Goal: Task Accomplishment & Management: Complete application form

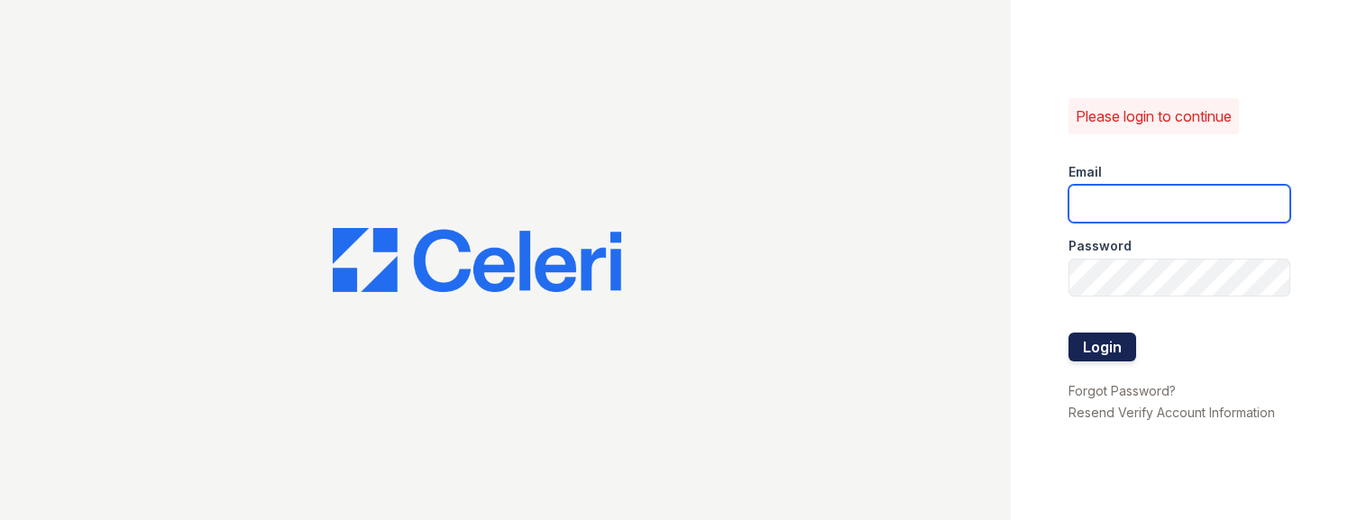
type input "[EMAIL_ADDRESS][DOMAIN_NAME]"
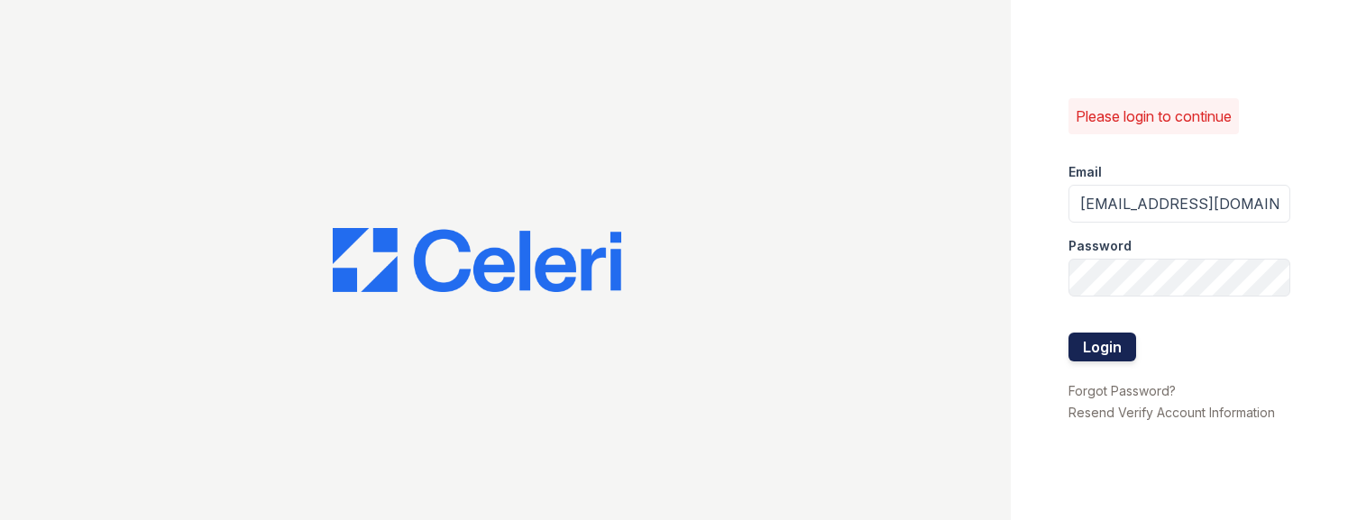
click at [1099, 348] on button "Login" at bounding box center [1103, 347] width 68 height 29
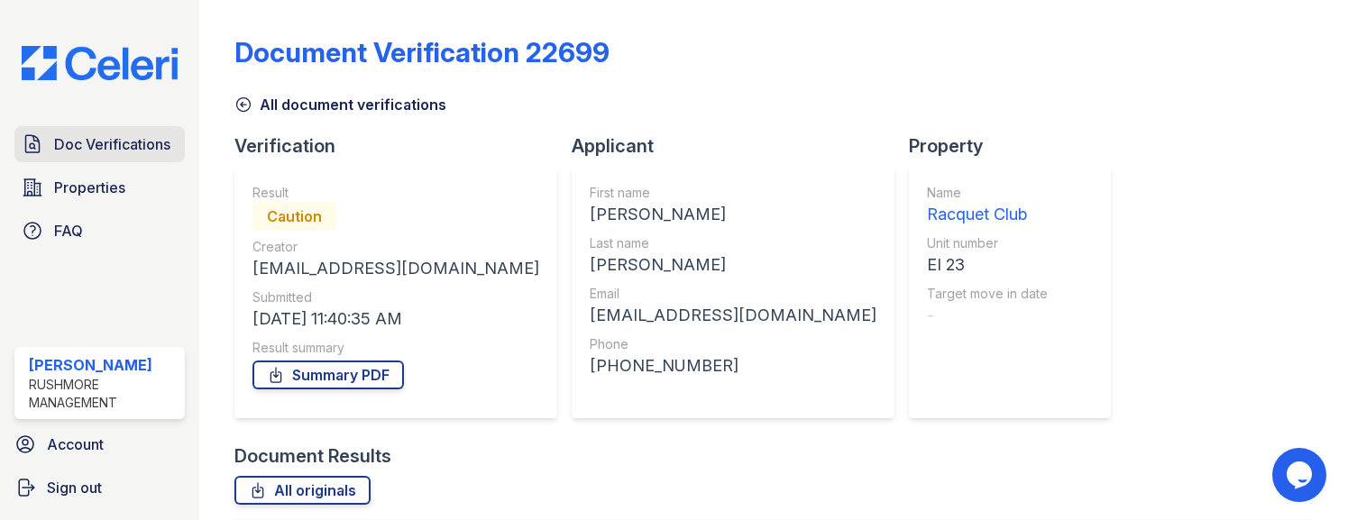
click at [124, 152] on span "Doc Verifications" at bounding box center [112, 144] width 116 height 22
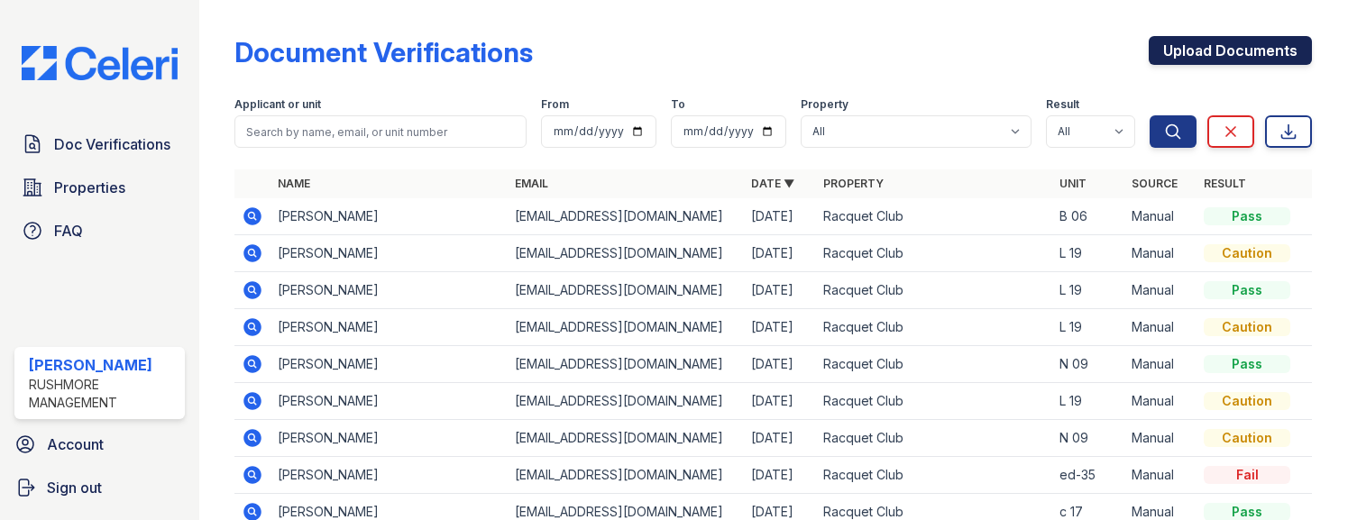
click at [1199, 56] on link "Upload Documents" at bounding box center [1230, 50] width 163 height 29
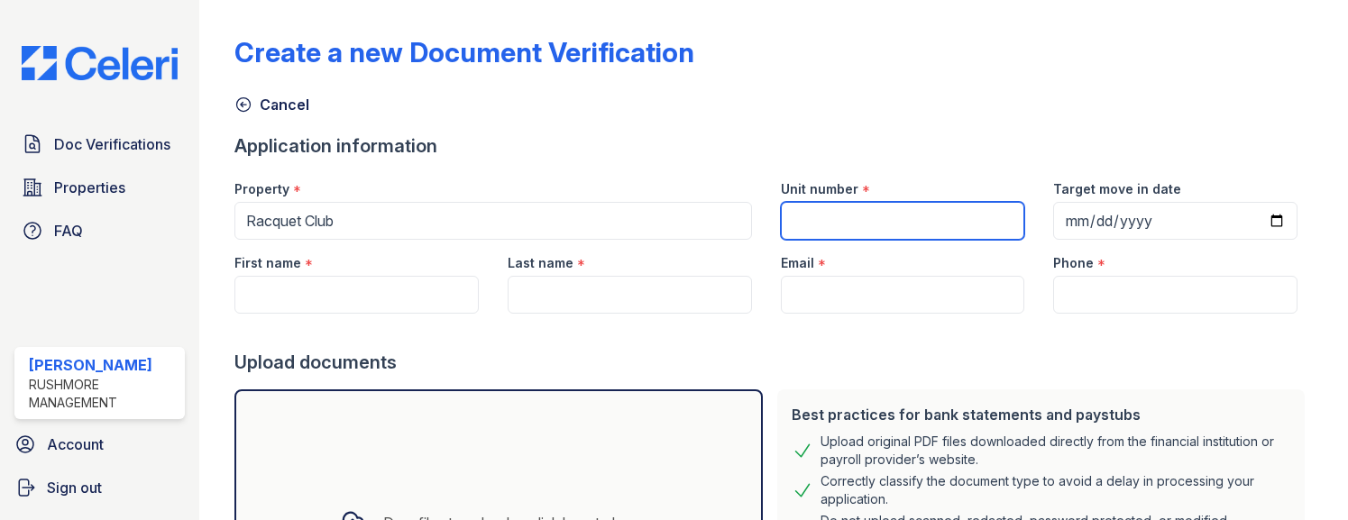
click at [822, 217] on input "Unit number" at bounding box center [903, 221] width 244 height 38
type input "sc 26"
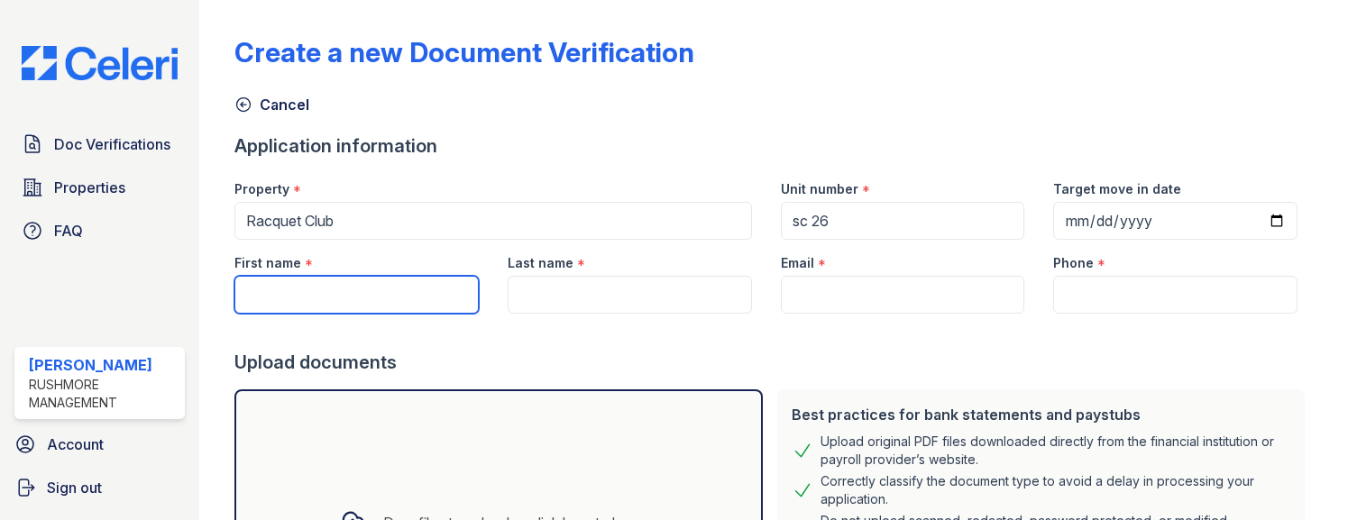
click at [390, 298] on input "First name" at bounding box center [356, 295] width 244 height 38
type input "[PERSON_NAME]"
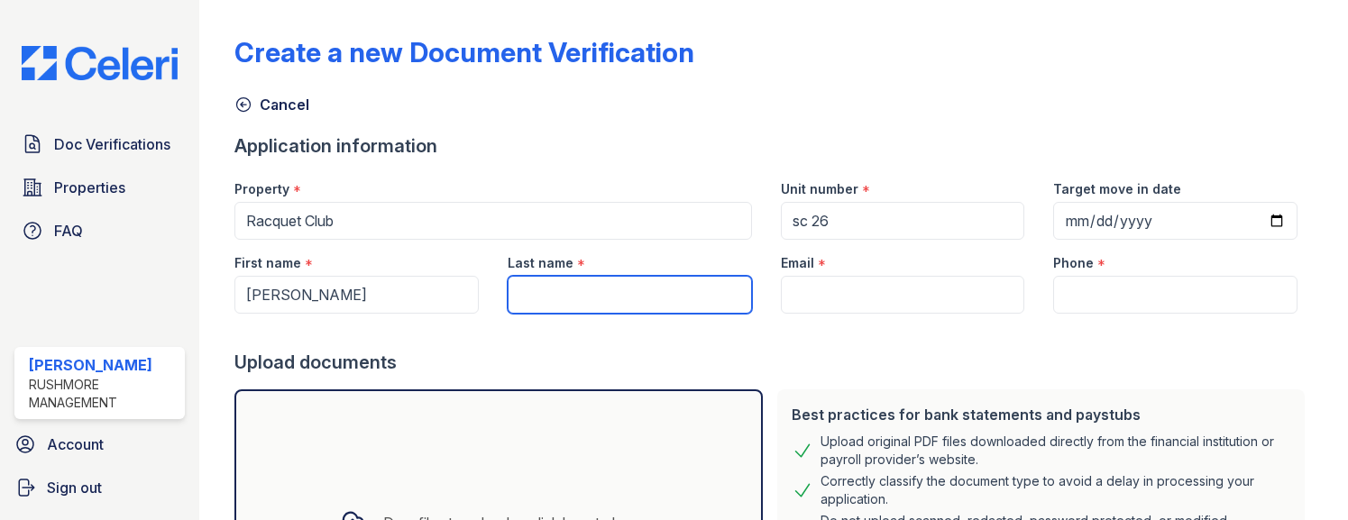
click at [568, 299] on input "Last name" at bounding box center [630, 295] width 244 height 38
type input "[PERSON_NAME]"
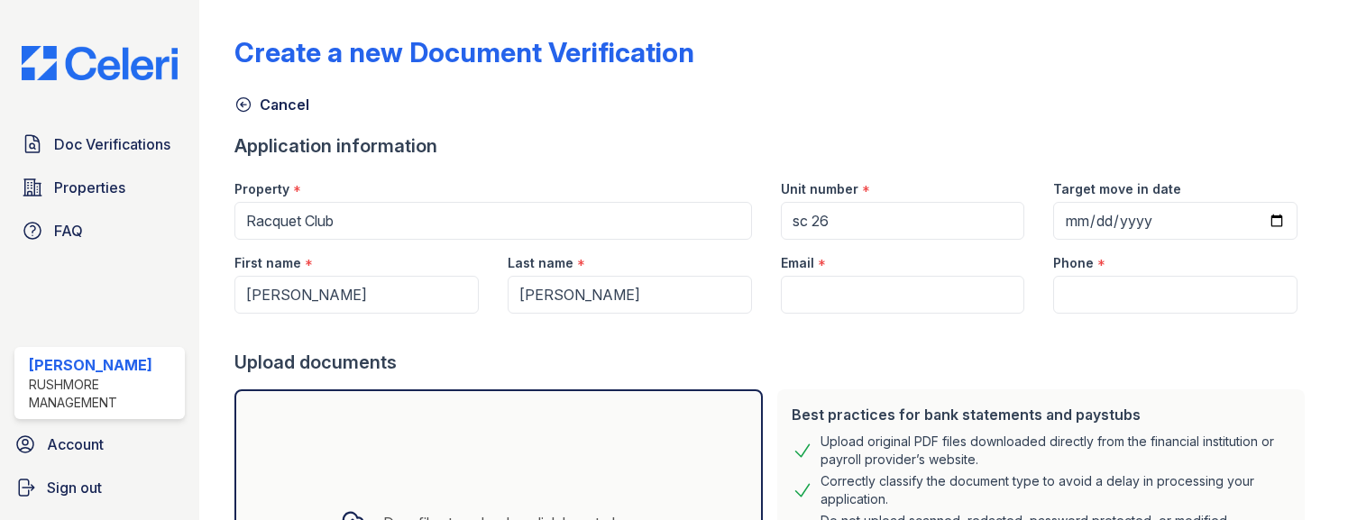
click at [594, 443] on div "Drag files to upload or click here to browse" at bounding box center [498, 523] width 528 height 267
paste input "[PERSON_NAME][EMAIL_ADDRESS][PERSON_NAME][DOMAIN_NAME]"
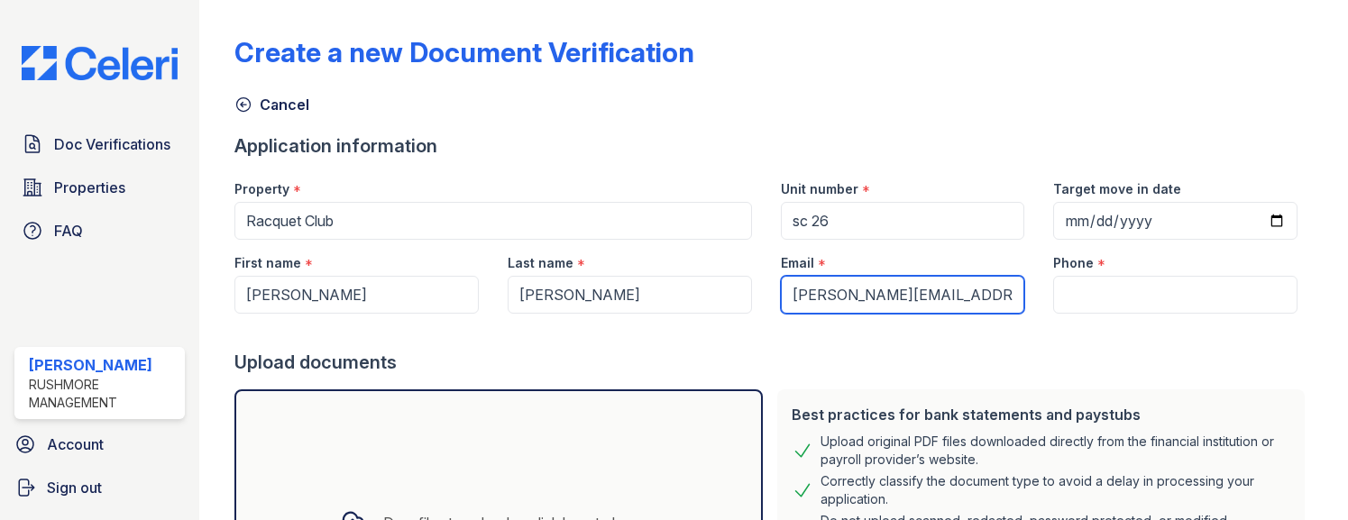
type input "[PERSON_NAME][EMAIL_ADDRESS][PERSON_NAME][DOMAIN_NAME]"
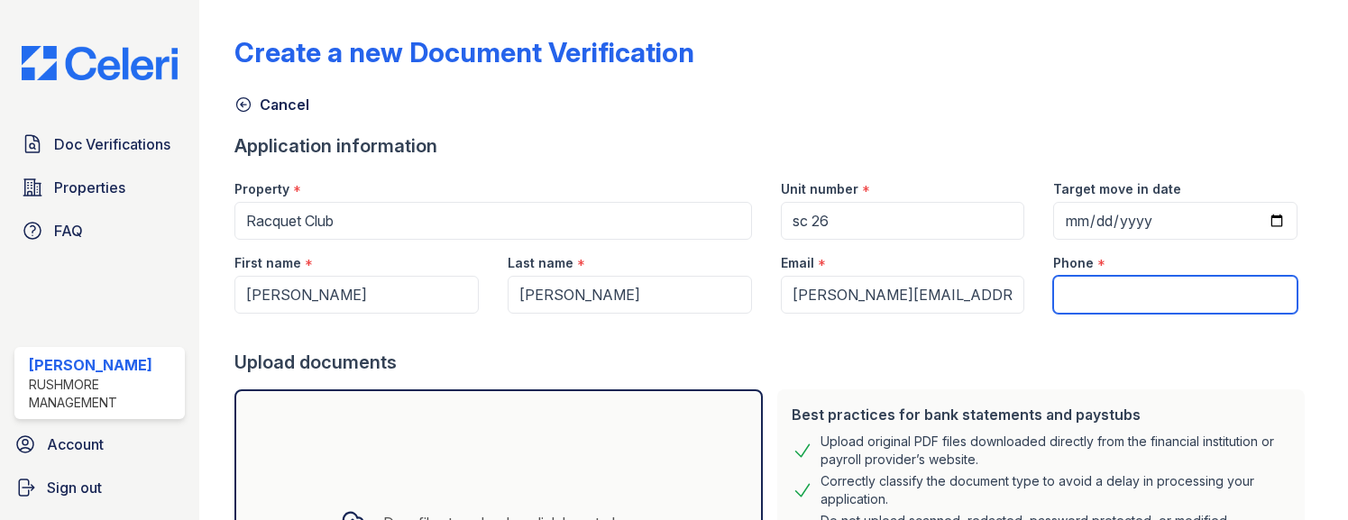
click at [1092, 288] on input "Phone" at bounding box center [1175, 295] width 244 height 38
click at [642, 483] on div "Drag files to upload or click here to browse" at bounding box center [498, 523] width 528 height 267
paste input "[PHONE_NUMBER]"
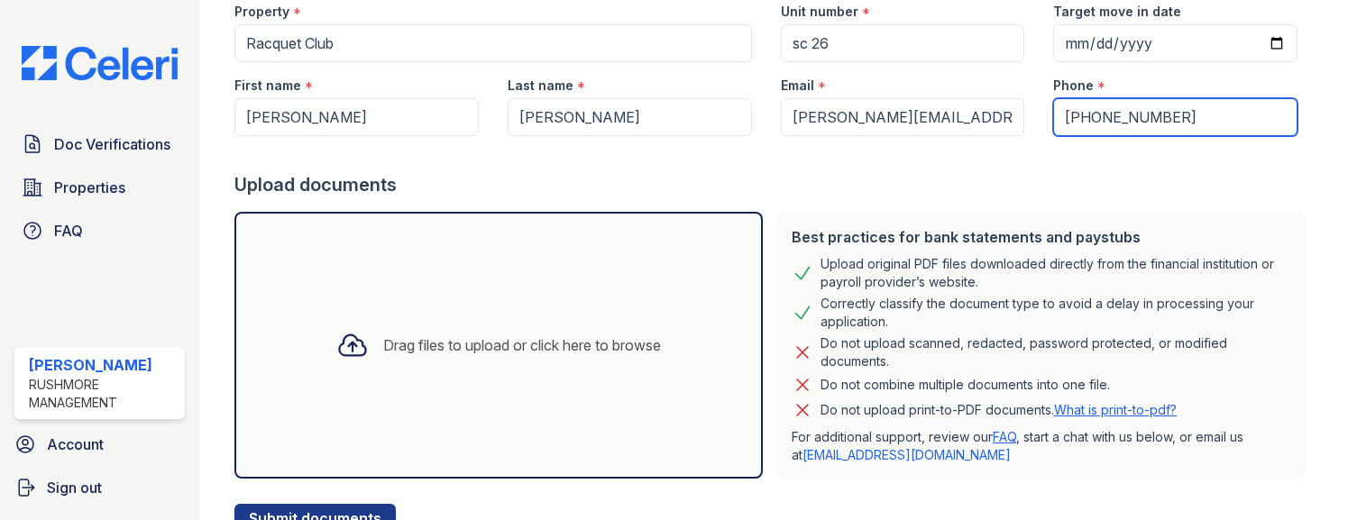
scroll to position [180, 0]
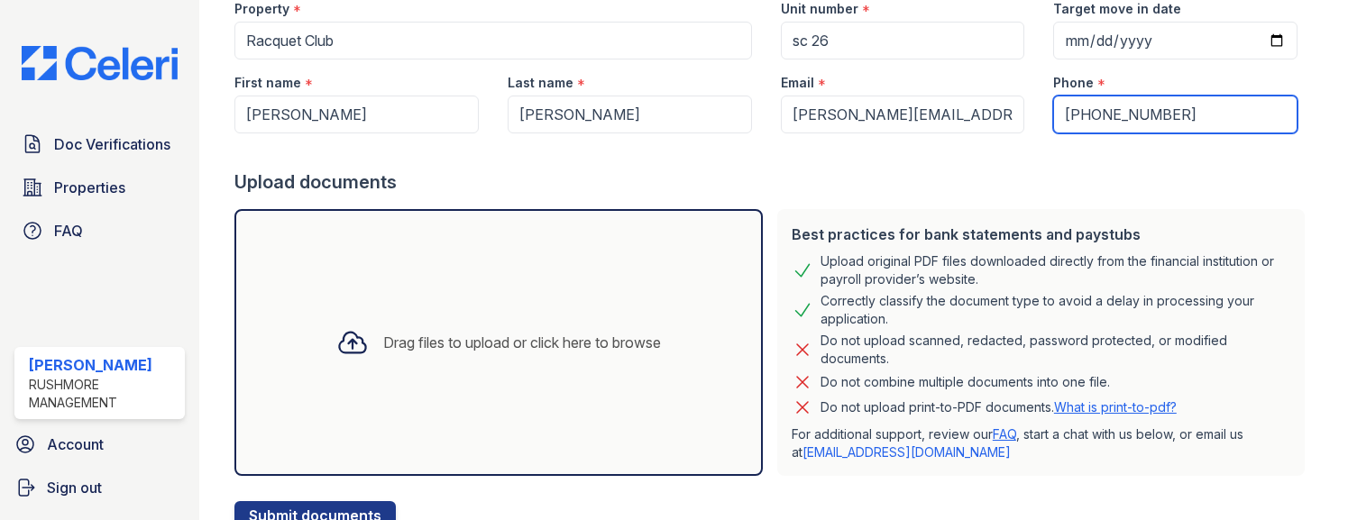
type input "[PHONE_NUMBER]"
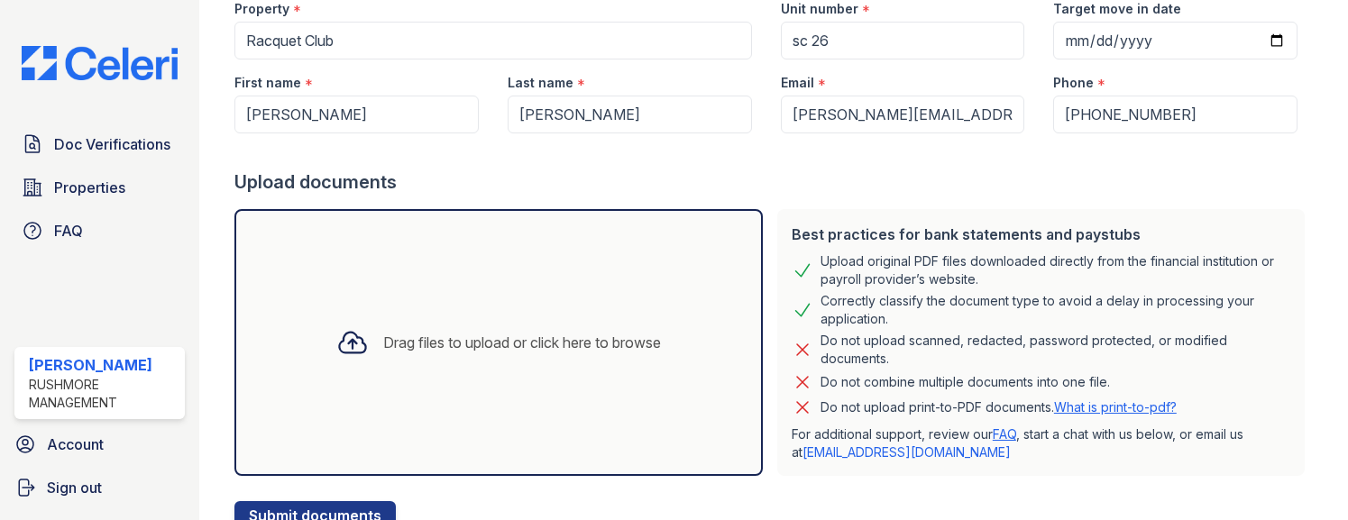
click at [973, 499] on div at bounding box center [773, 492] width 1078 height 18
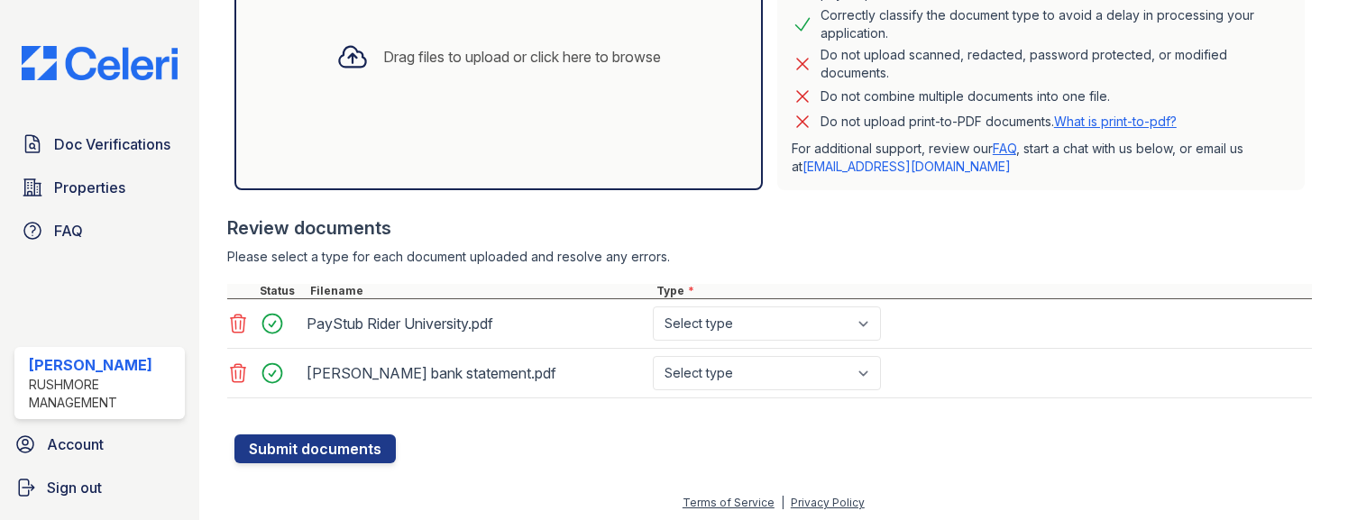
scroll to position [471, 0]
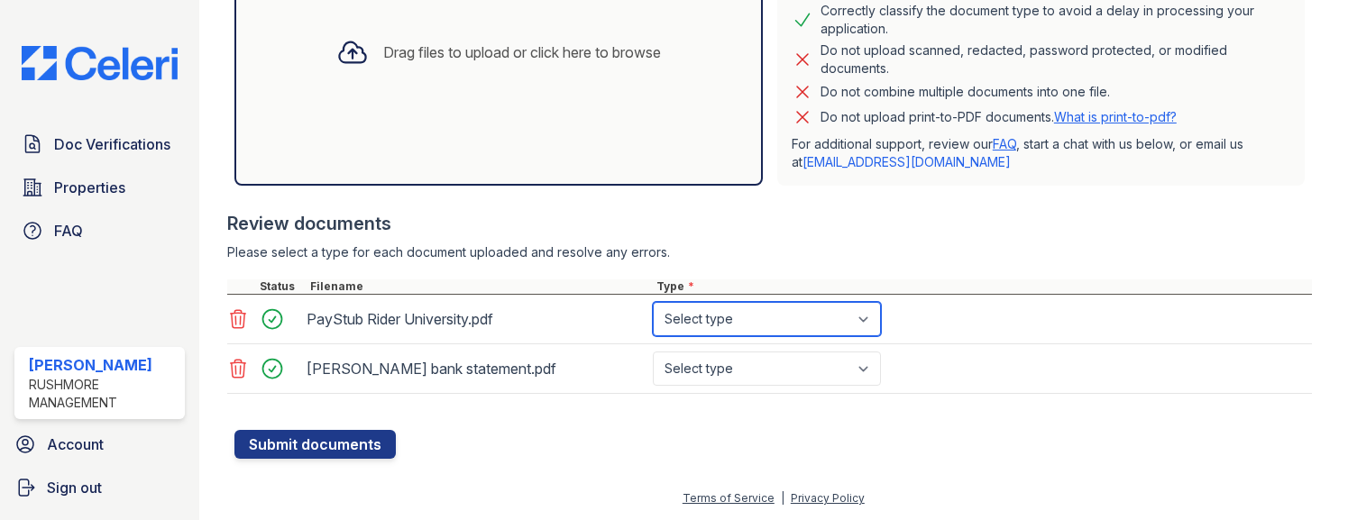
click at [749, 312] on select "Select type Paystub Bank Statement Offer Letter Tax Documents Benefit Award Let…" at bounding box center [767, 319] width 228 height 34
select select "paystub"
click at [653, 302] on select "Select type Paystub Bank Statement Offer Letter Tax Documents Benefit Award Let…" at bounding box center [767, 319] width 228 height 34
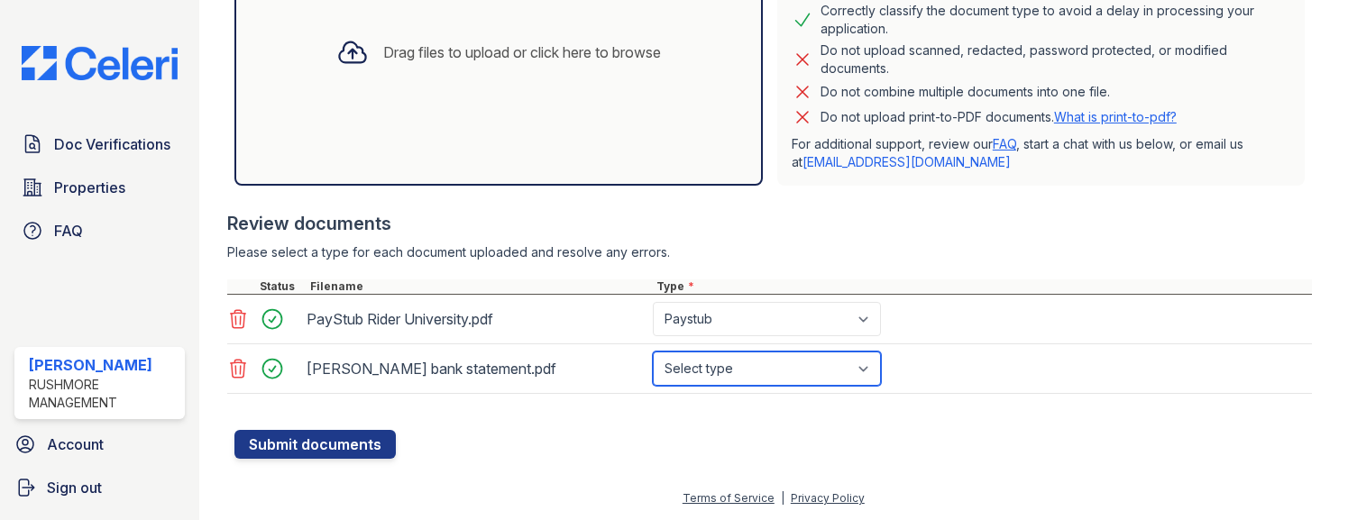
click at [722, 367] on select "Select type Paystub Bank Statement Offer Letter Tax Documents Benefit Award Let…" at bounding box center [767, 369] width 228 height 34
select select "bank_statement"
click at [653, 352] on select "Select type Paystub Bank Statement Offer Letter Tax Documents Benefit Award Let…" at bounding box center [767, 369] width 228 height 34
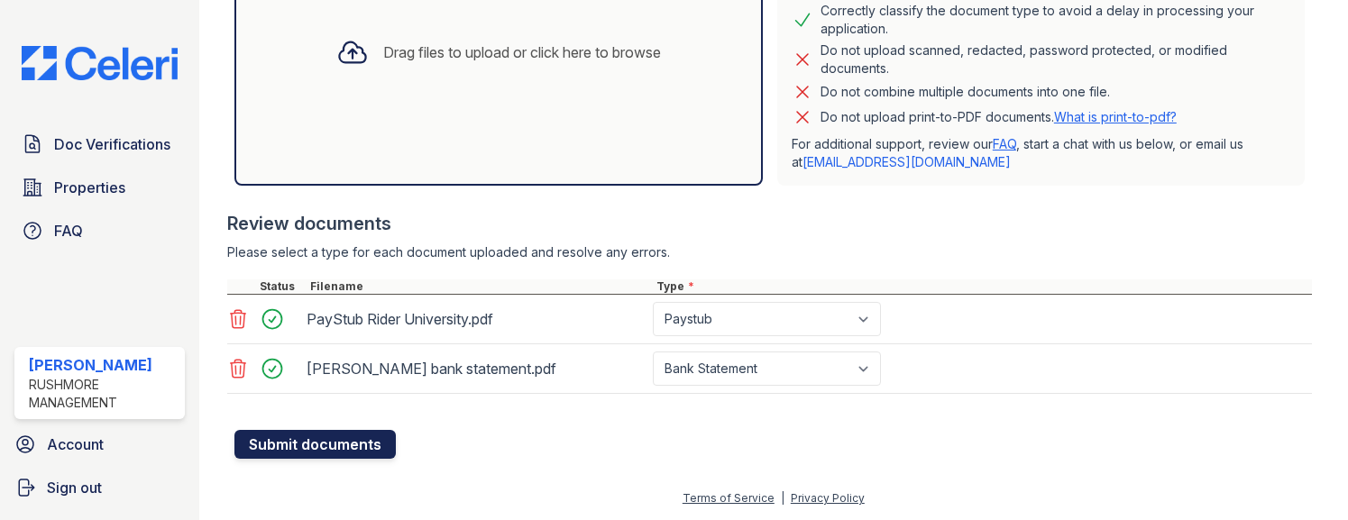
click at [314, 443] on button "Submit documents" at bounding box center [314, 444] width 161 height 29
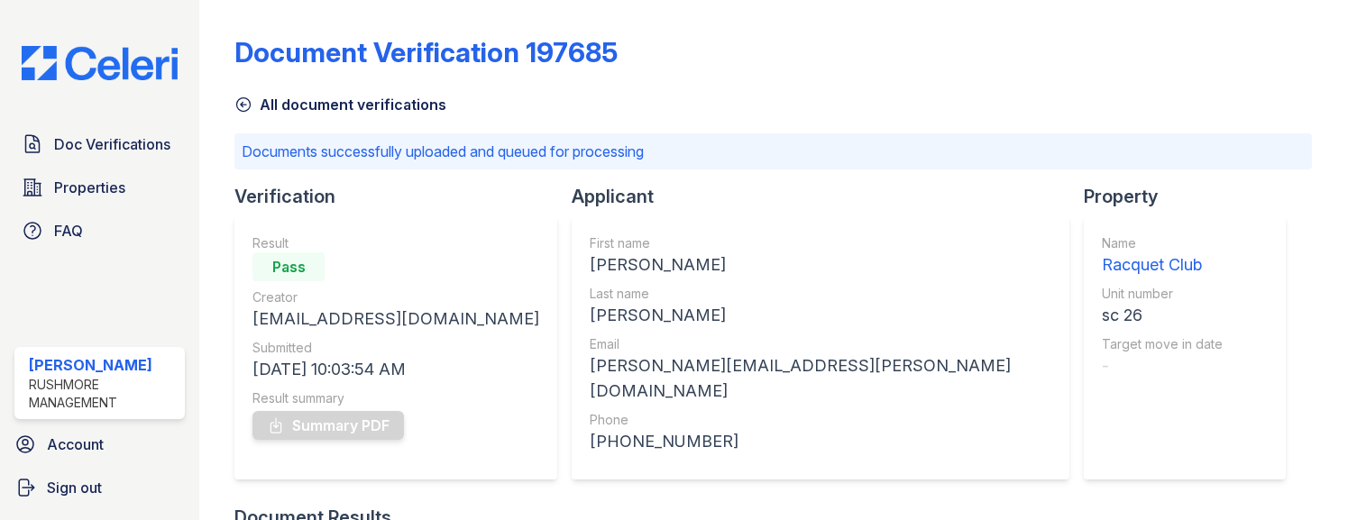
drag, startPoint x: 411, startPoint y: 189, endPoint x: 451, endPoint y: 67, distance: 128.9
click at [413, 188] on div "Verification" at bounding box center [402, 196] width 337 height 25
